Goal: Information Seeking & Learning: Learn about a topic

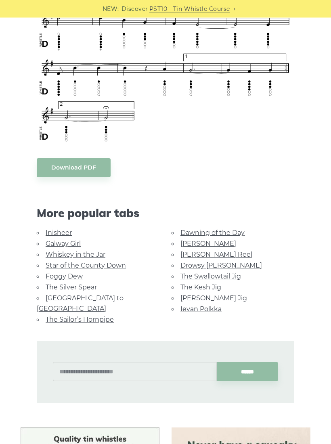
scroll to position [566, 0]
click at [216, 286] on link "The Kesh Jig" at bounding box center [200, 287] width 41 height 8
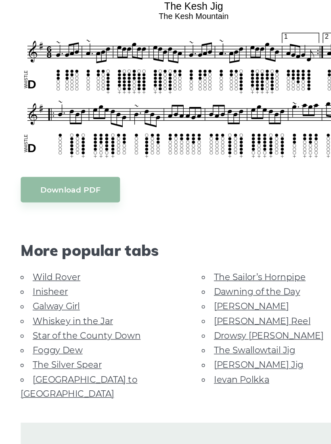
scroll to position [146, 0]
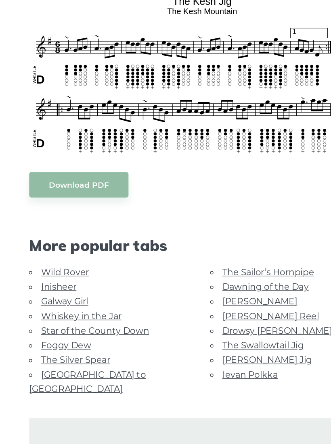
click at [46, 324] on link "Galway Girl" at bounding box center [63, 328] width 35 height 8
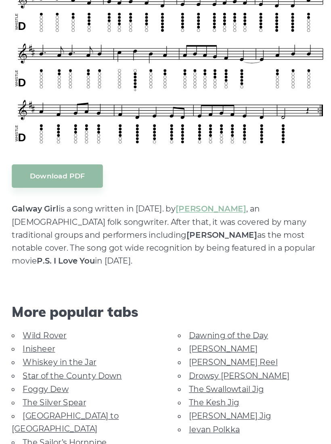
scroll to position [240, 0]
click at [46, 384] on link "Foggy Dew" at bounding box center [64, 388] width 37 height 8
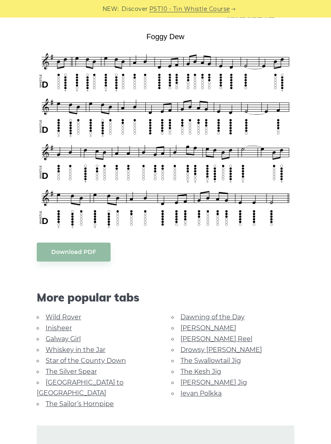
scroll to position [204, 0]
click at [48, 359] on link "Star of the County Down" at bounding box center [86, 361] width 80 height 8
click at [55, 357] on link "Star of the County Down" at bounding box center [86, 361] width 80 height 8
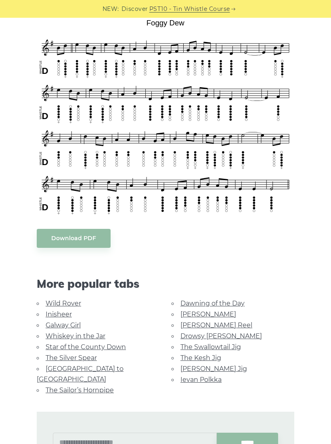
click at [114, 343] on link "Star of the County Down" at bounding box center [86, 347] width 80 height 8
click at [61, 346] on link "Star of the County Down" at bounding box center [86, 347] width 80 height 8
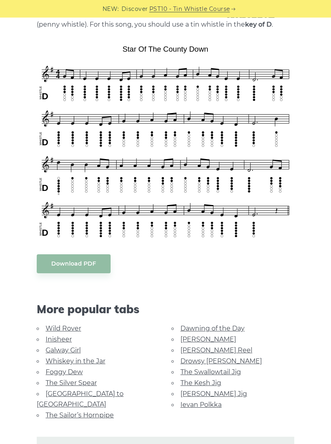
scroll to position [191, 0]
click at [180, 338] on link "[PERSON_NAME]" at bounding box center [208, 339] width 56 height 8
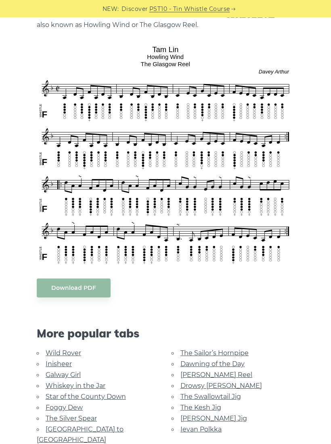
scroll to position [213, 0]
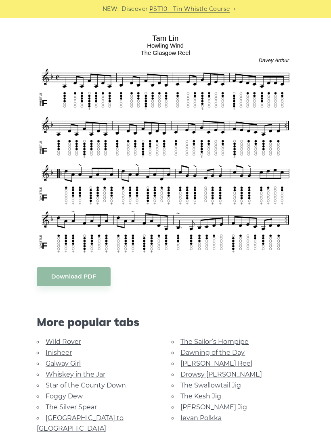
click at [181, 362] on link "[PERSON_NAME] Reel" at bounding box center [216, 363] width 72 height 8
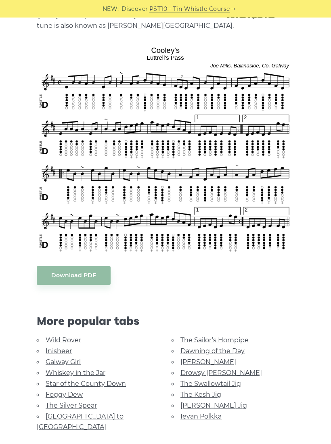
scroll to position [200, 0]
click at [183, 374] on link "Drowsy [PERSON_NAME]" at bounding box center [220, 373] width 81 height 8
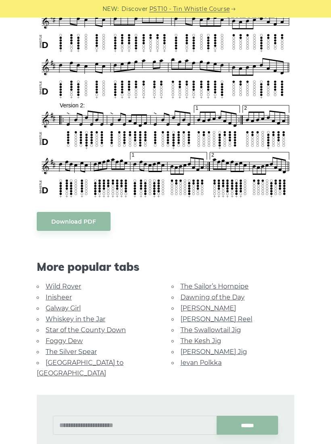
scroll to position [291, 0]
click at [181, 329] on link "The Swallowtail Jig" at bounding box center [210, 330] width 60 height 8
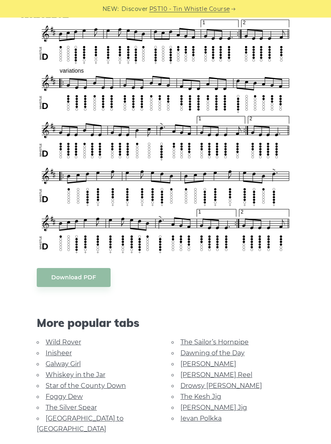
scroll to position [387, 0]
click at [181, 407] on link "[PERSON_NAME] Jig" at bounding box center [213, 407] width 67 height 8
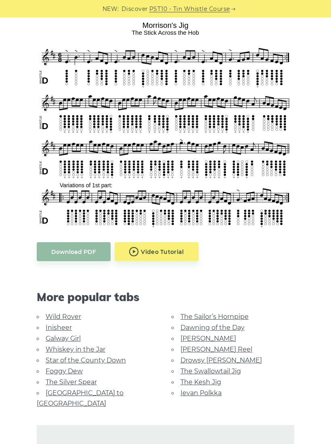
scroll to position [225, 0]
click at [49, 380] on link "The Silver Spear" at bounding box center [71, 382] width 51 height 8
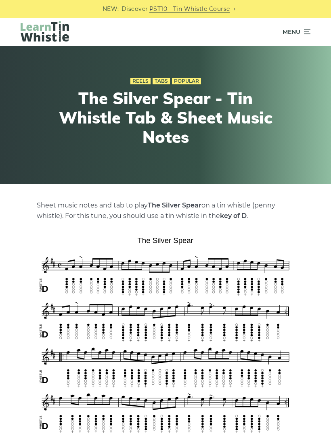
click at [309, 30] on icon at bounding box center [306, 32] width 8 height 10
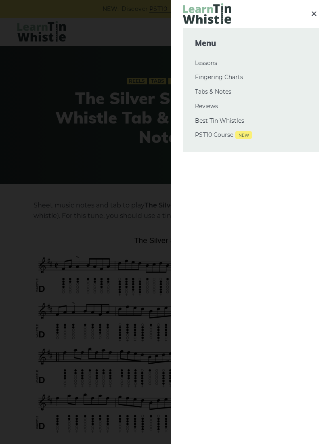
click at [210, 91] on link "Tabs & Notes" at bounding box center [251, 92] width 112 height 10
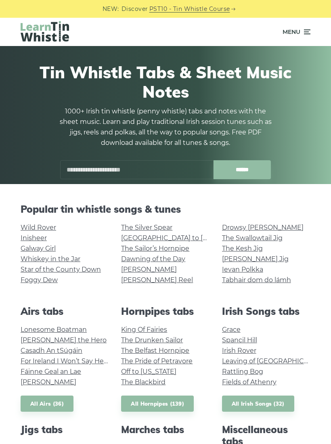
click at [226, 383] on link "Fields of Athenry" at bounding box center [249, 382] width 54 height 8
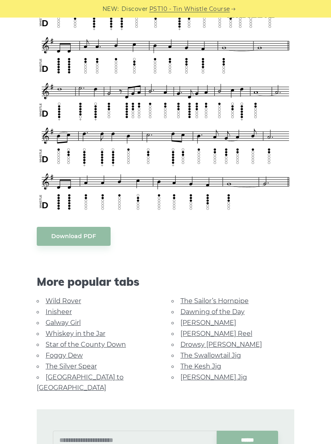
scroll to position [357, 0]
click at [180, 362] on link "The Kesh Jig" at bounding box center [200, 366] width 41 height 8
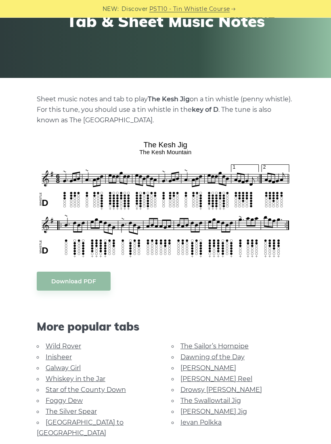
scroll to position [106, 0]
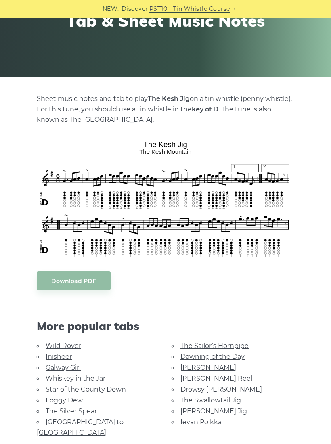
click at [48, 397] on link "Foggy Dew" at bounding box center [64, 400] width 37 height 8
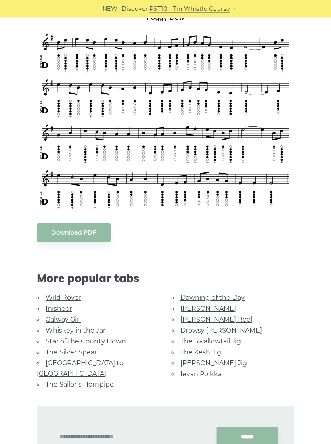
scroll to position [223, 0]
click at [52, 359] on link "Rocky Road to Dublin" at bounding box center [80, 368] width 87 height 18
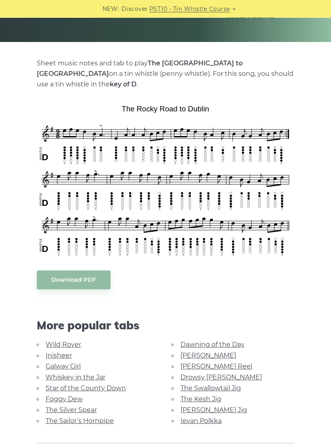
scroll to position [142, 0]
click at [180, 362] on link "[PERSON_NAME] Reel" at bounding box center [216, 366] width 72 height 8
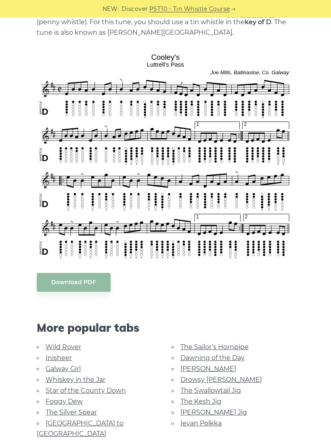
scroll to position [194, 0]
click at [182, 355] on link "Dawning of the Day" at bounding box center [212, 358] width 64 height 8
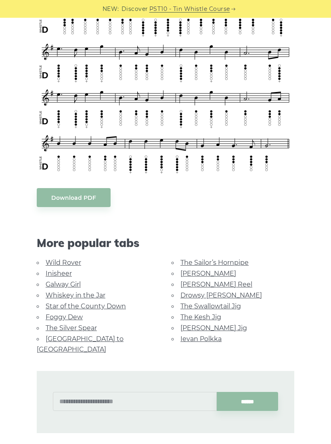
scroll to position [274, 0]
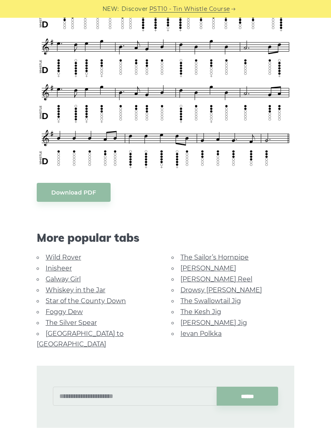
click at [234, 302] on link "The Swallowtail Jig" at bounding box center [210, 301] width 60 height 8
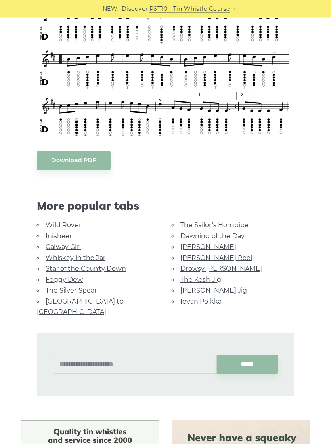
scroll to position [504, 0]
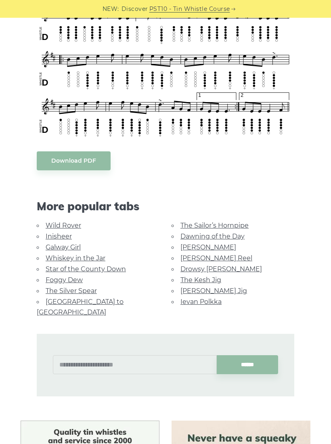
click at [51, 246] on link "Galway Girl" at bounding box center [63, 247] width 35 height 8
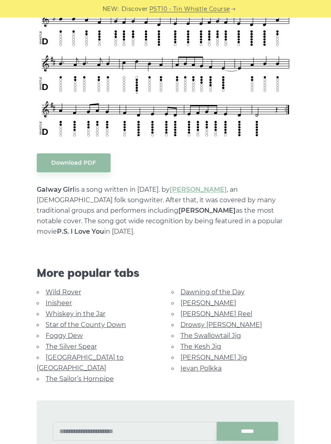
scroll to position [292, 0]
click at [180, 342] on link "The Kesh Jig" at bounding box center [200, 346] width 41 height 8
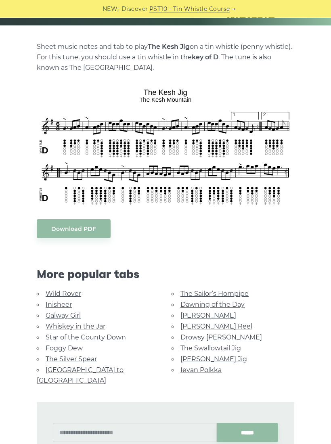
scroll to position [159, 0]
click at [46, 305] on link "Inisheer" at bounding box center [59, 304] width 26 height 8
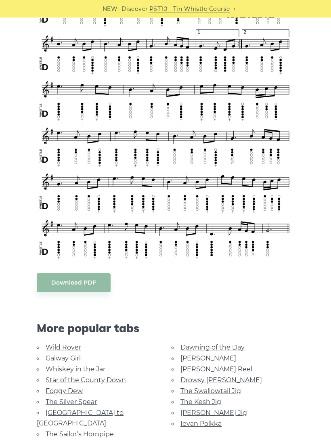
scroll to position [269, 0]
click at [56, 349] on link "Wild Rover" at bounding box center [63, 347] width 35 height 8
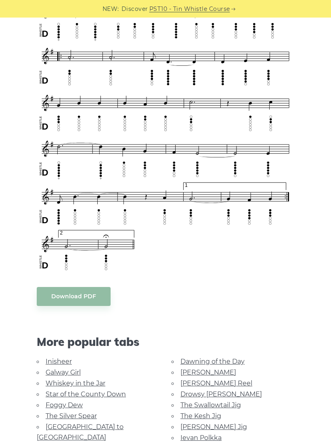
scroll to position [440, 0]
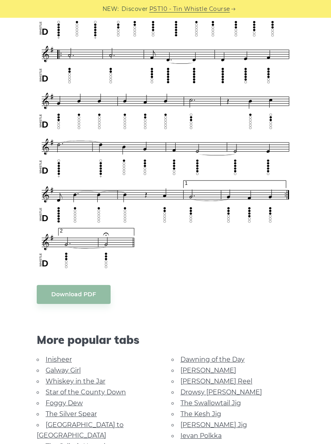
click at [52, 399] on link "Foggy Dew" at bounding box center [64, 403] width 37 height 8
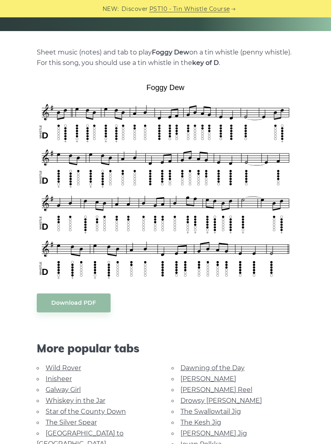
scroll to position [136, 0]
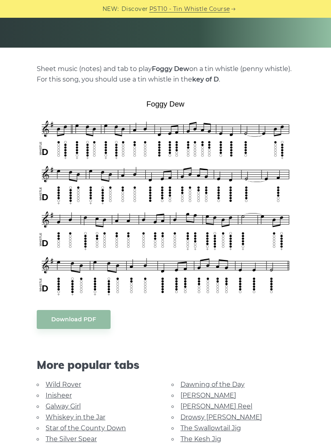
click at [327, 225] on div "Sheet music (notes) and tab to play Foggy Dew on a tin whistle ([PERSON_NAME] w…" at bounding box center [165, 397] width 331 height 666
